Goal: Transaction & Acquisition: Purchase product/service

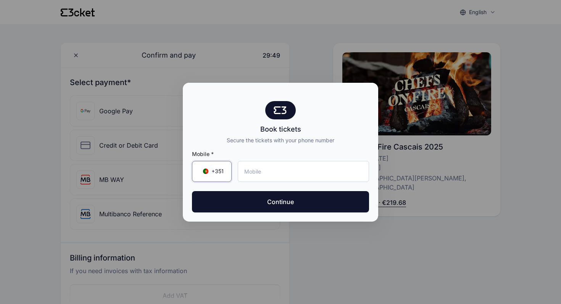
click at [220, 166] on div "+351 ▼" at bounding box center [212, 171] width 40 height 21
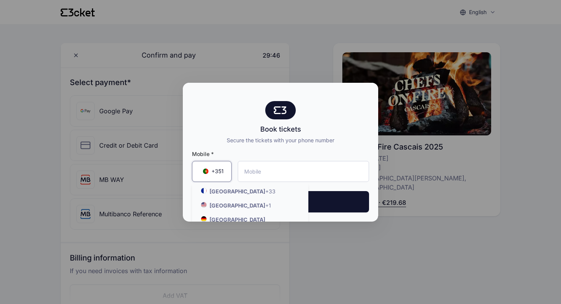
scroll to position [90, 0]
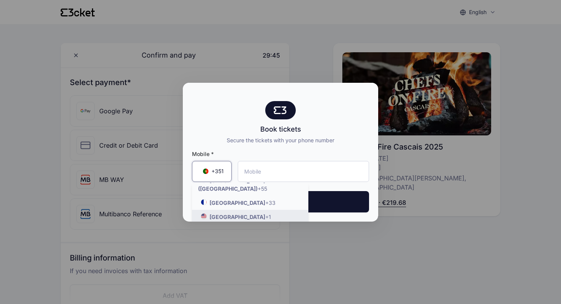
click at [219, 214] on strong "United States" at bounding box center [238, 217] width 56 height 6
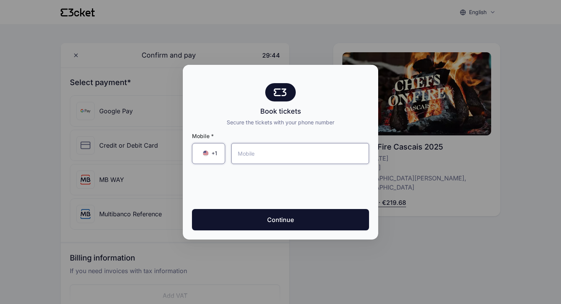
click at [248, 157] on input "tel" at bounding box center [300, 153] width 138 height 21
type input "[PHONE_NUMBER]"
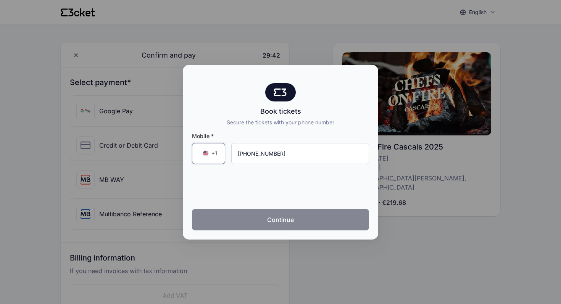
click at [262, 216] on button "Continue" at bounding box center [280, 219] width 177 height 21
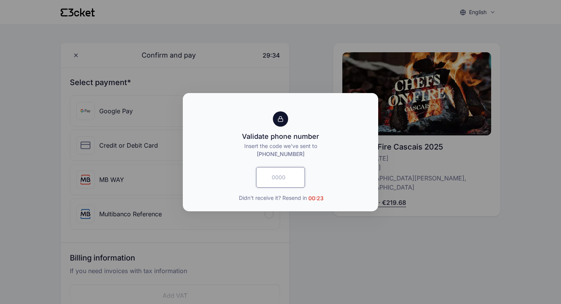
click at [277, 175] on input "text" at bounding box center [280, 177] width 49 height 21
type input "7164"
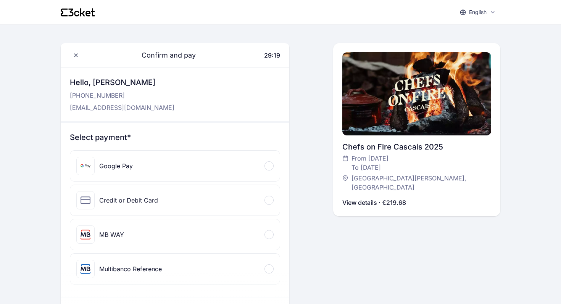
click at [181, 185] on div "Credit or Debit Card" at bounding box center [175, 200] width 210 height 31
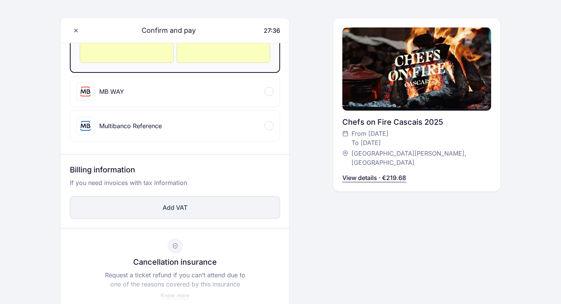
scroll to position [344, 0]
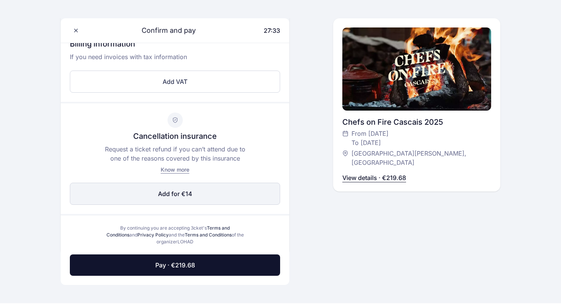
click at [167, 191] on span "Add for €14" at bounding box center [175, 193] width 34 height 9
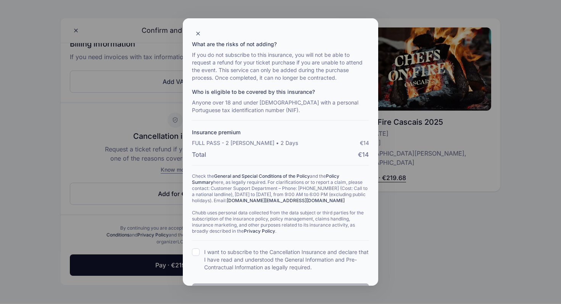
scroll to position [129, 0]
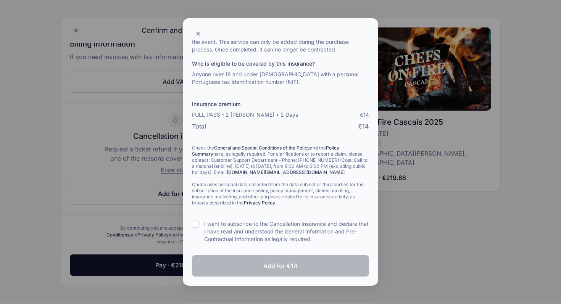
click at [199, 224] on input "I want to subscribe to the Cancellation Insurance and declare that I have read …" at bounding box center [196, 224] width 8 height 8
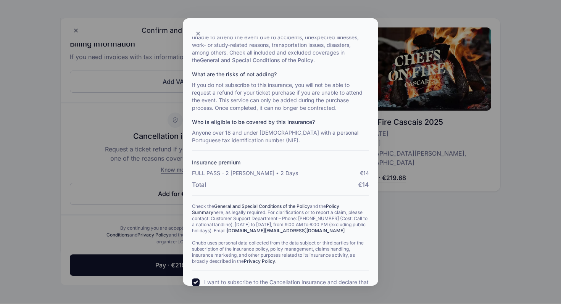
scroll to position [167, 0]
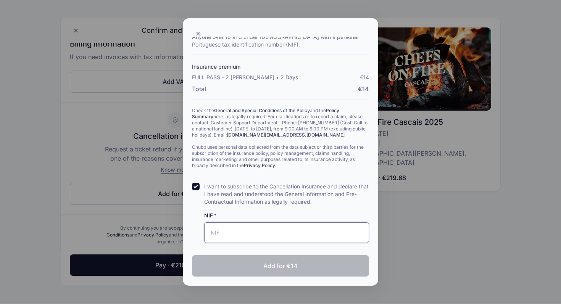
click at [224, 234] on input "NIF" at bounding box center [286, 233] width 165 height 21
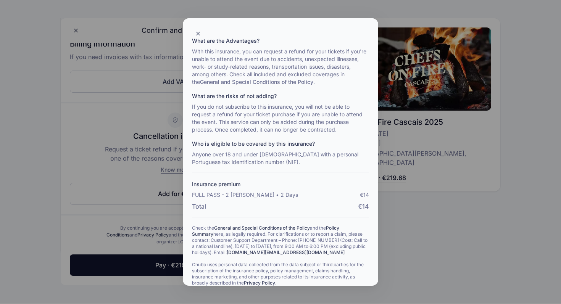
scroll to position [73, 0]
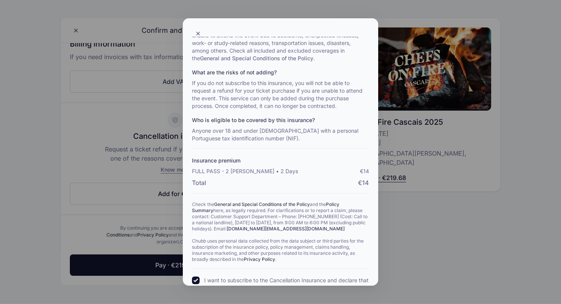
click at [197, 278] on input "I want to subscribe to the Cancellation Insurance and declare that I have read …" at bounding box center [196, 281] width 8 height 8
checkbox input "false"
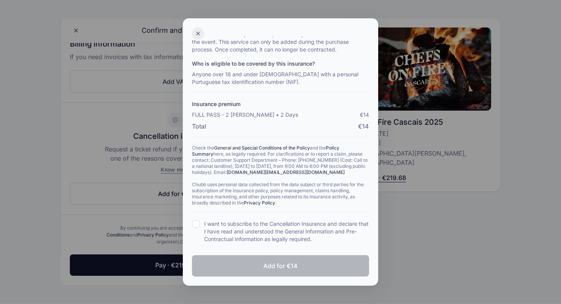
click at [199, 37] on div at bounding box center [198, 33] width 12 height 12
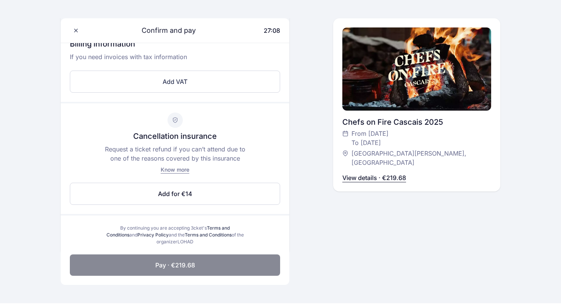
click at [191, 269] on span "Pay · €219.68" at bounding box center [175, 265] width 40 height 9
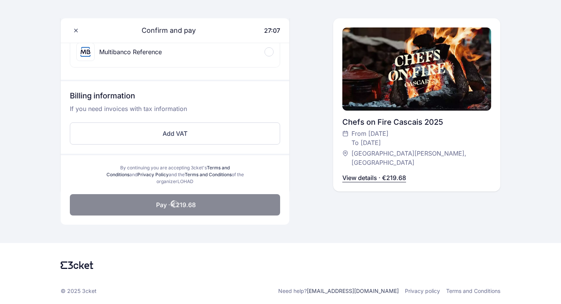
scroll to position [292, 0]
